Goal: Manage account settings

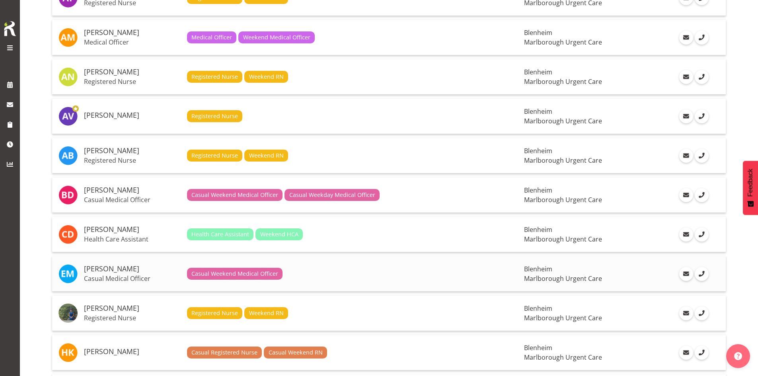
scroll to position [159, 0]
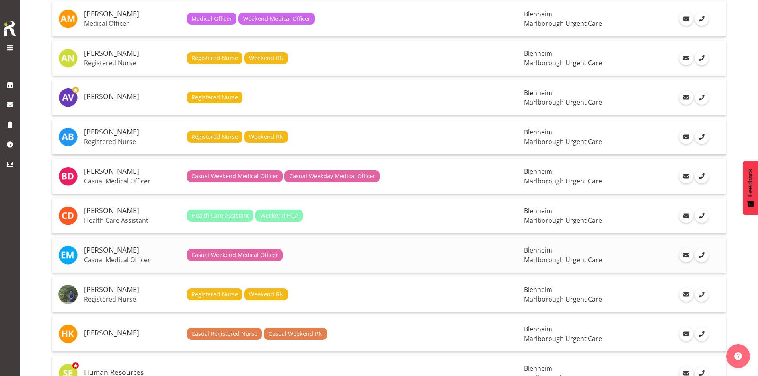
click at [148, 258] on p "Casual Medical Officer" at bounding box center [132, 260] width 97 height 8
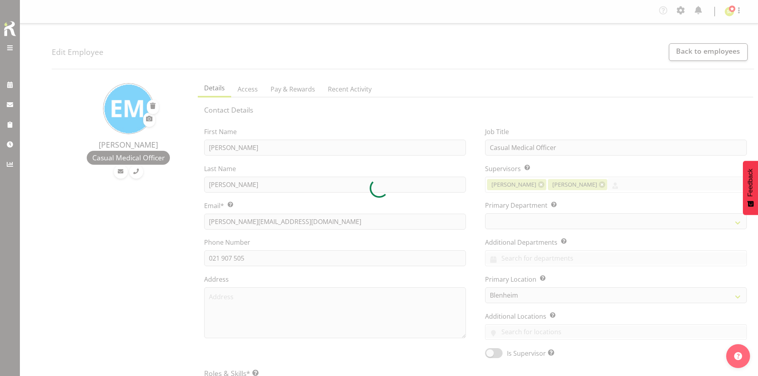
select select "TimelineWeek"
select select "925"
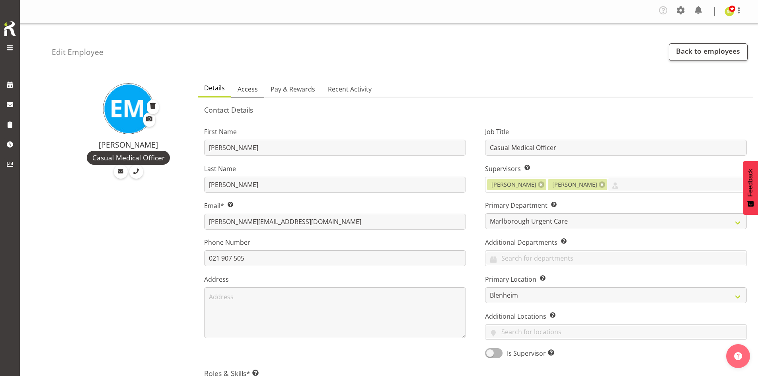
click at [251, 93] on span "Access" at bounding box center [247, 89] width 20 height 10
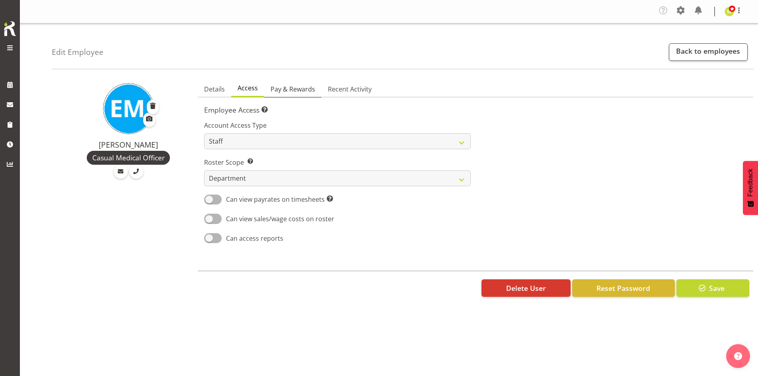
click at [284, 91] on span "Pay & Rewards" at bounding box center [292, 89] width 45 height 10
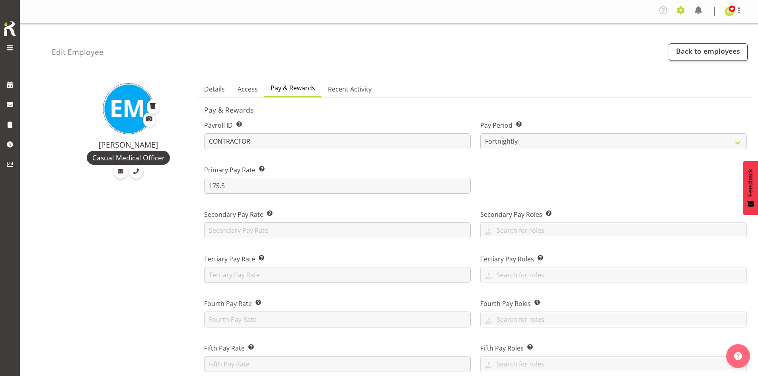
click at [676, 12] on span at bounding box center [680, 10] width 13 height 13
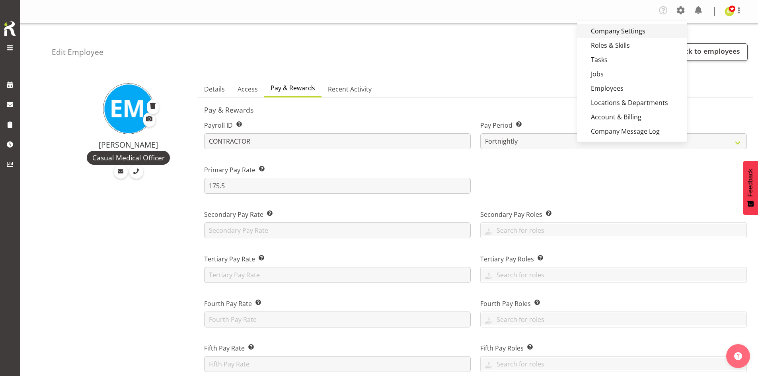
click at [655, 28] on link "Company Settings" at bounding box center [632, 31] width 110 height 14
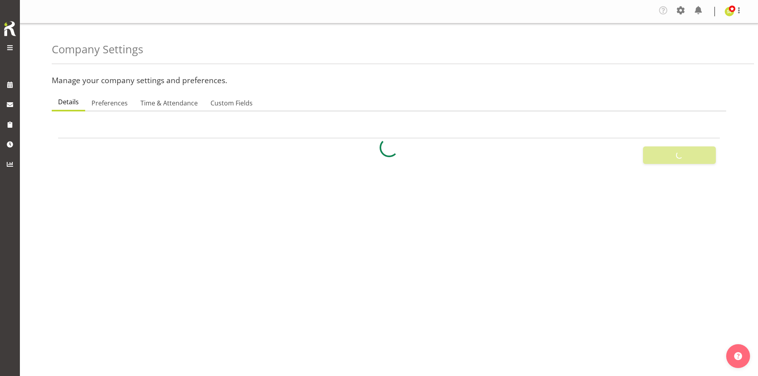
select select "[DATE]"
select select "2_day_before"
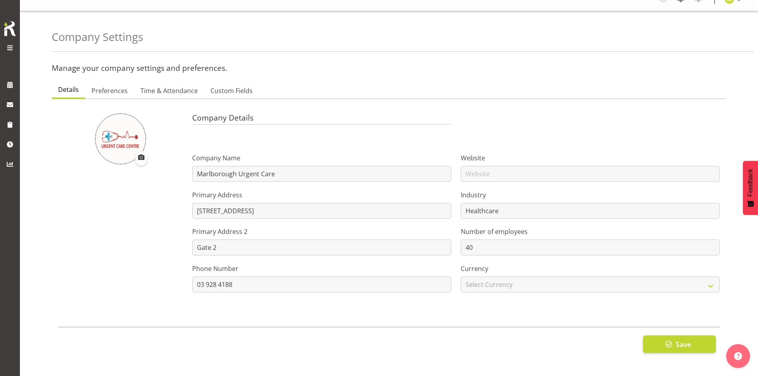
scroll to position [18, 0]
click at [115, 92] on link "Preferences" at bounding box center [109, 91] width 49 height 17
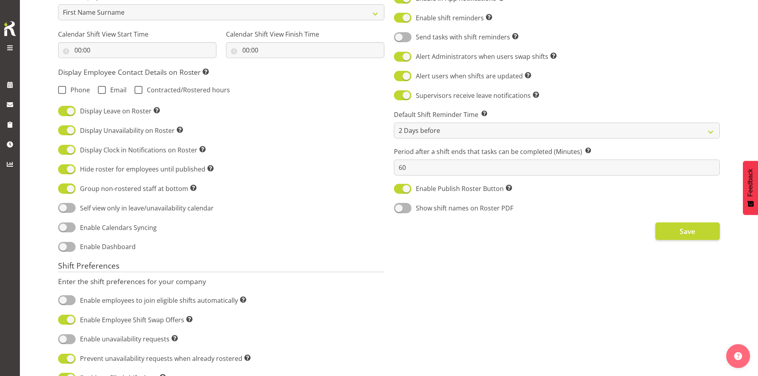
scroll to position [278, 0]
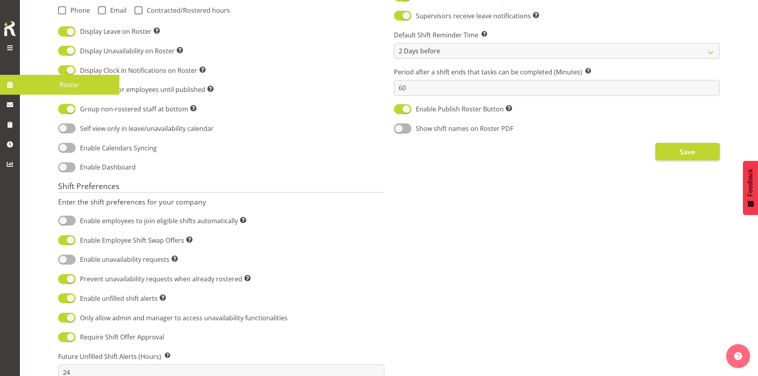
click at [28, 83] on span "Roster" at bounding box center [69, 85] width 91 height 12
